Goal: Task Accomplishment & Management: Manage account settings

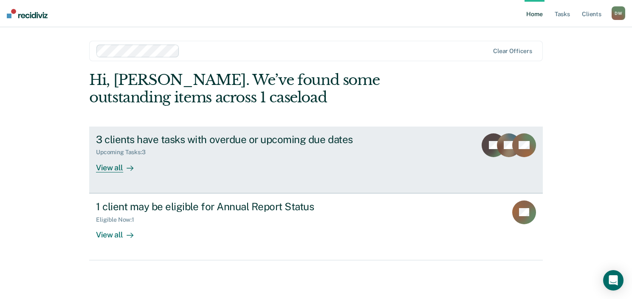
click at [127, 167] on icon at bounding box center [130, 168] width 7 height 7
click at [130, 167] on icon at bounding box center [130, 168] width 7 height 7
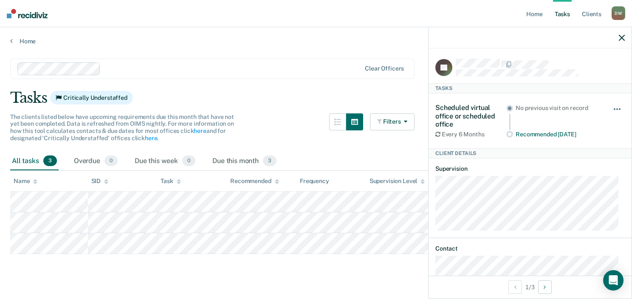
click at [612, 107] on button "button" at bounding box center [618, 114] width 14 height 14
click at [593, 229] on article "JG Tasks Scheduled virtual office or scheduled office Every 6 Months No previou…" at bounding box center [529, 175] width 189 height 232
click at [612, 105] on div "Hide from tasks list for... 7 days 30 days 90 days" at bounding box center [618, 121] width 14 height 34
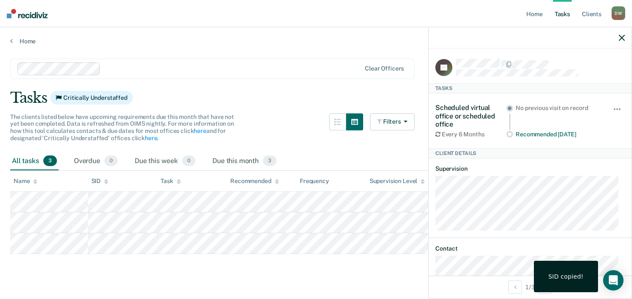
click at [621, 37] on icon "button" at bounding box center [622, 38] width 6 height 6
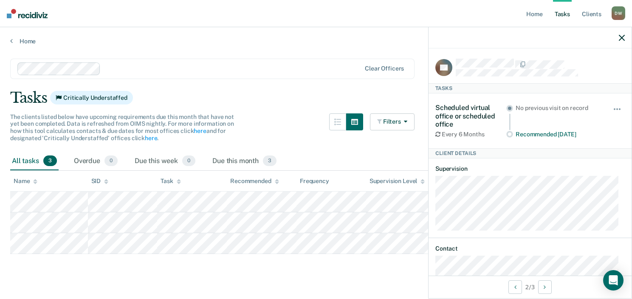
click at [622, 34] on button "button" at bounding box center [622, 37] width 6 height 7
click at [620, 35] on icon "button" at bounding box center [622, 38] width 6 height 6
